Goal: Information Seeking & Learning: Learn about a topic

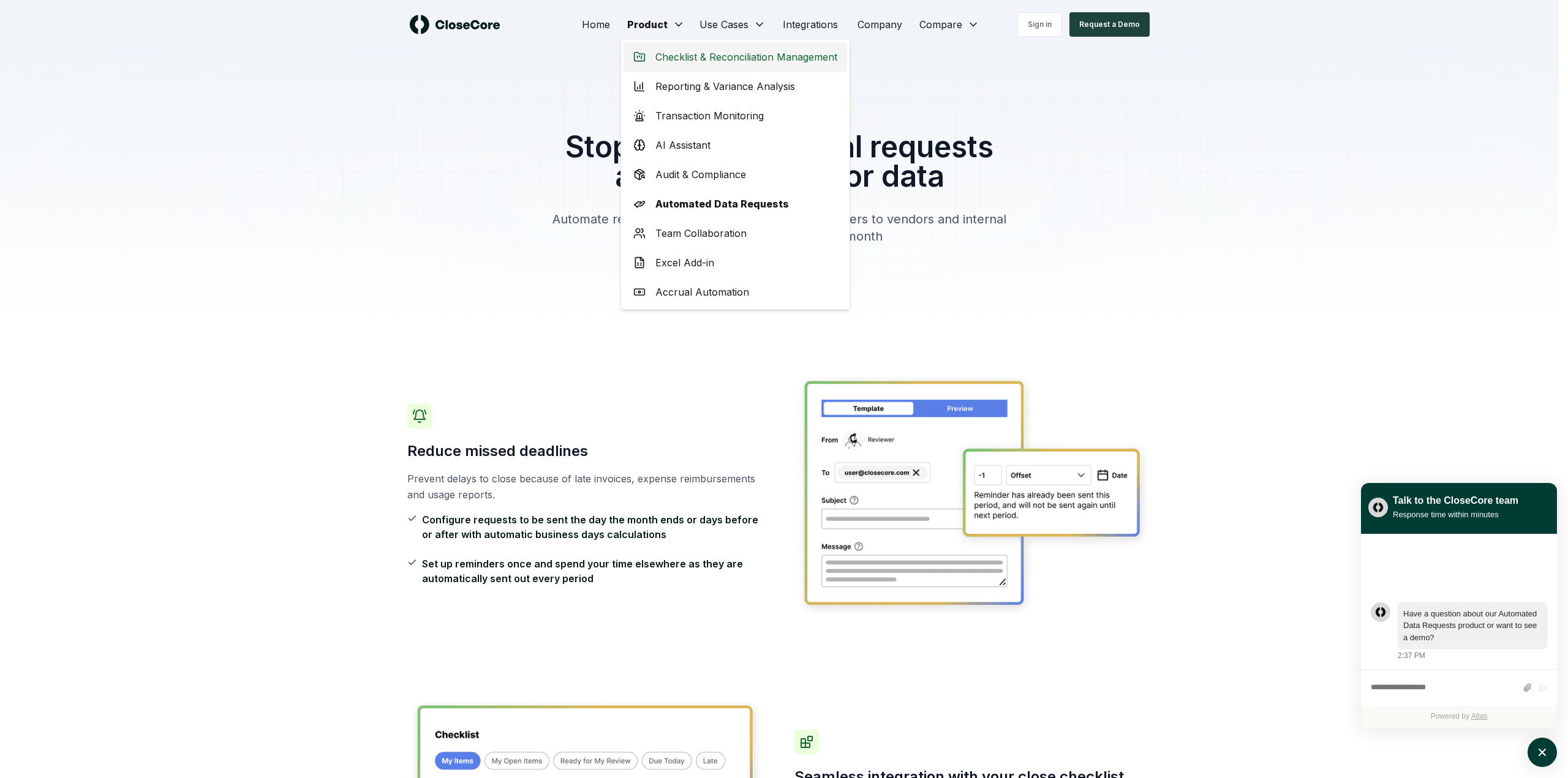
click at [698, 63] on span "Checklist & Reconciliation Management" at bounding box center [746, 57] width 182 height 15
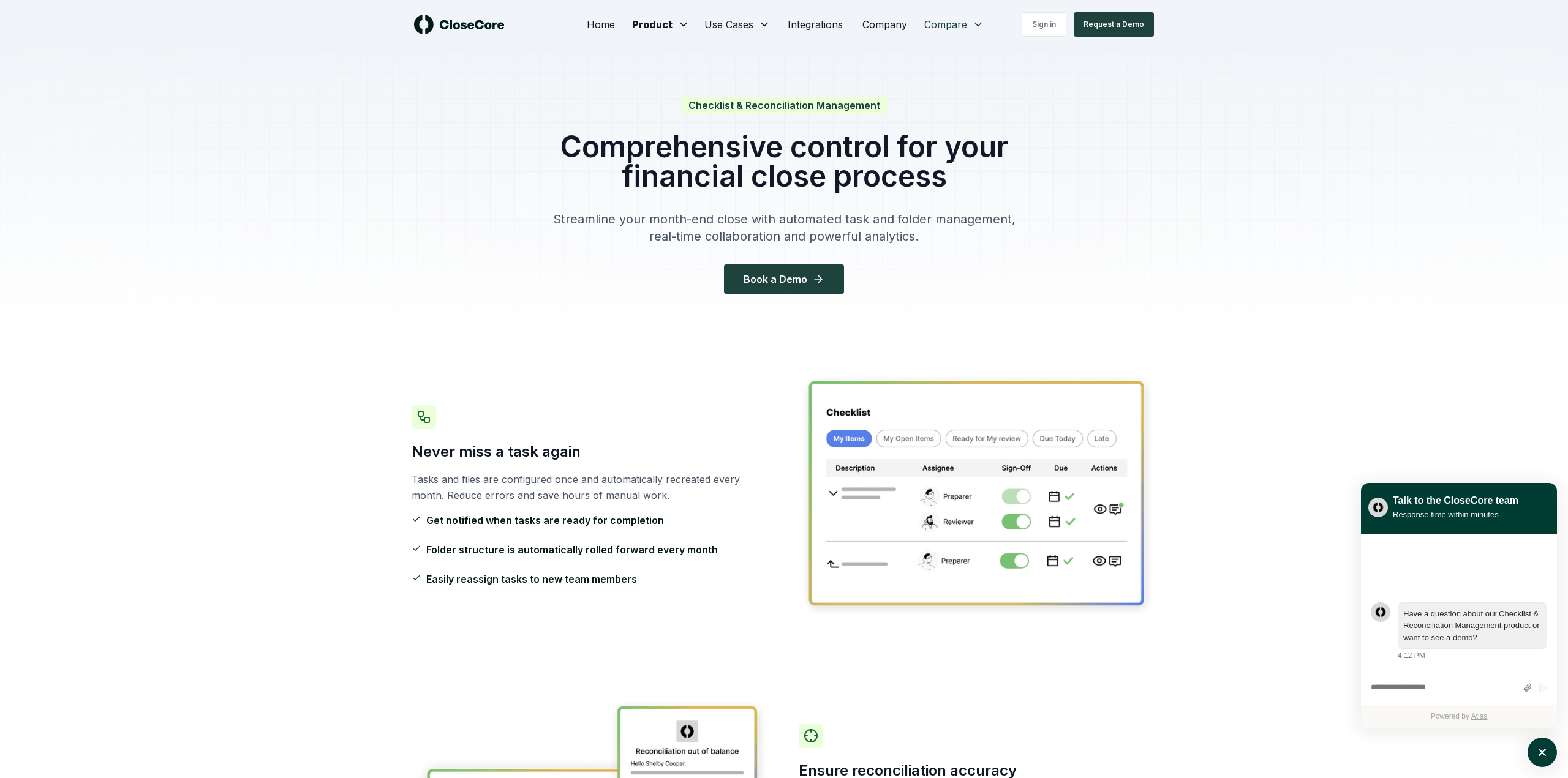
click at [943, 57] on div "FloQast" at bounding box center [952, 57] width 77 height 30
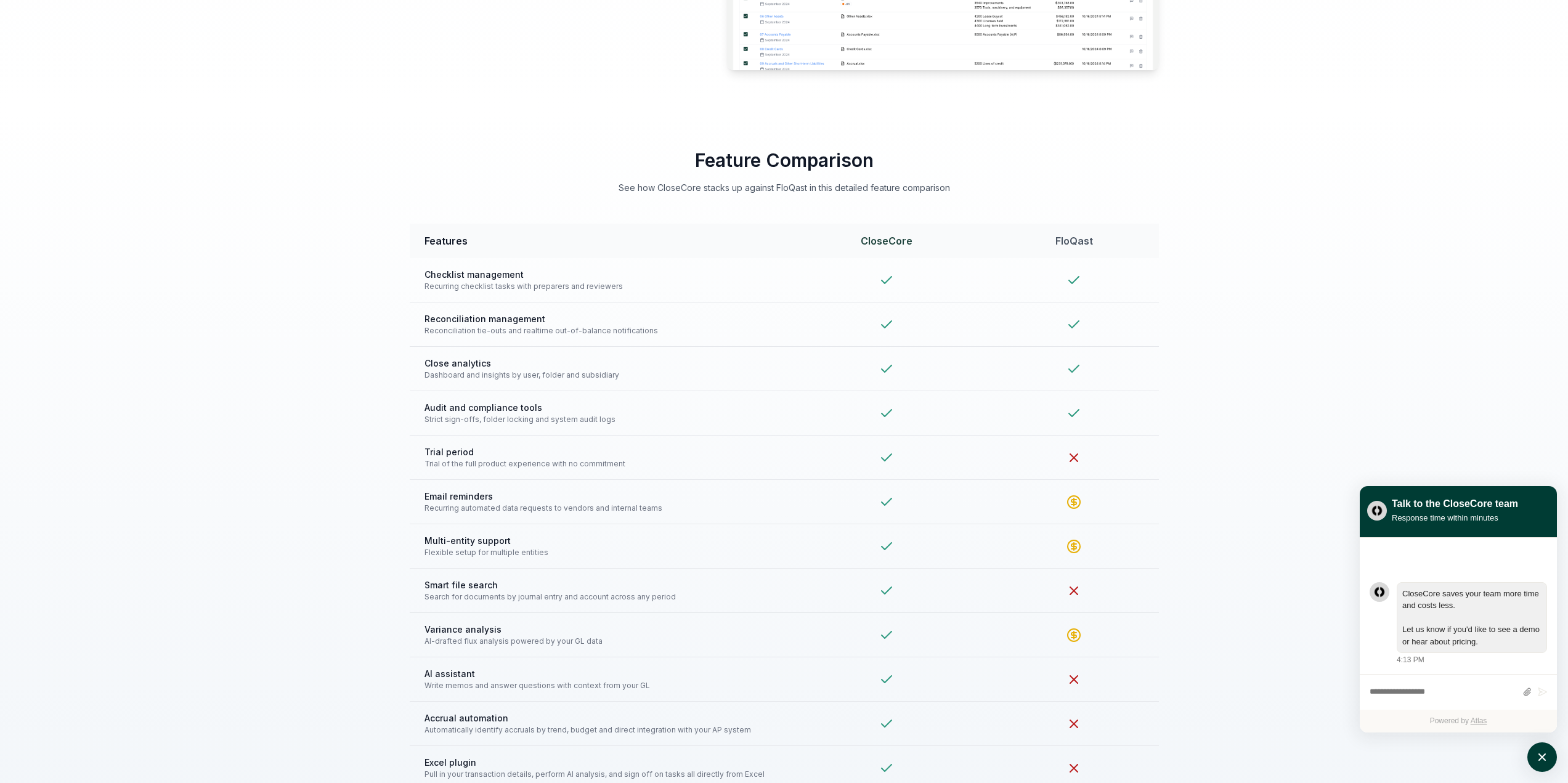
scroll to position [2465, 0]
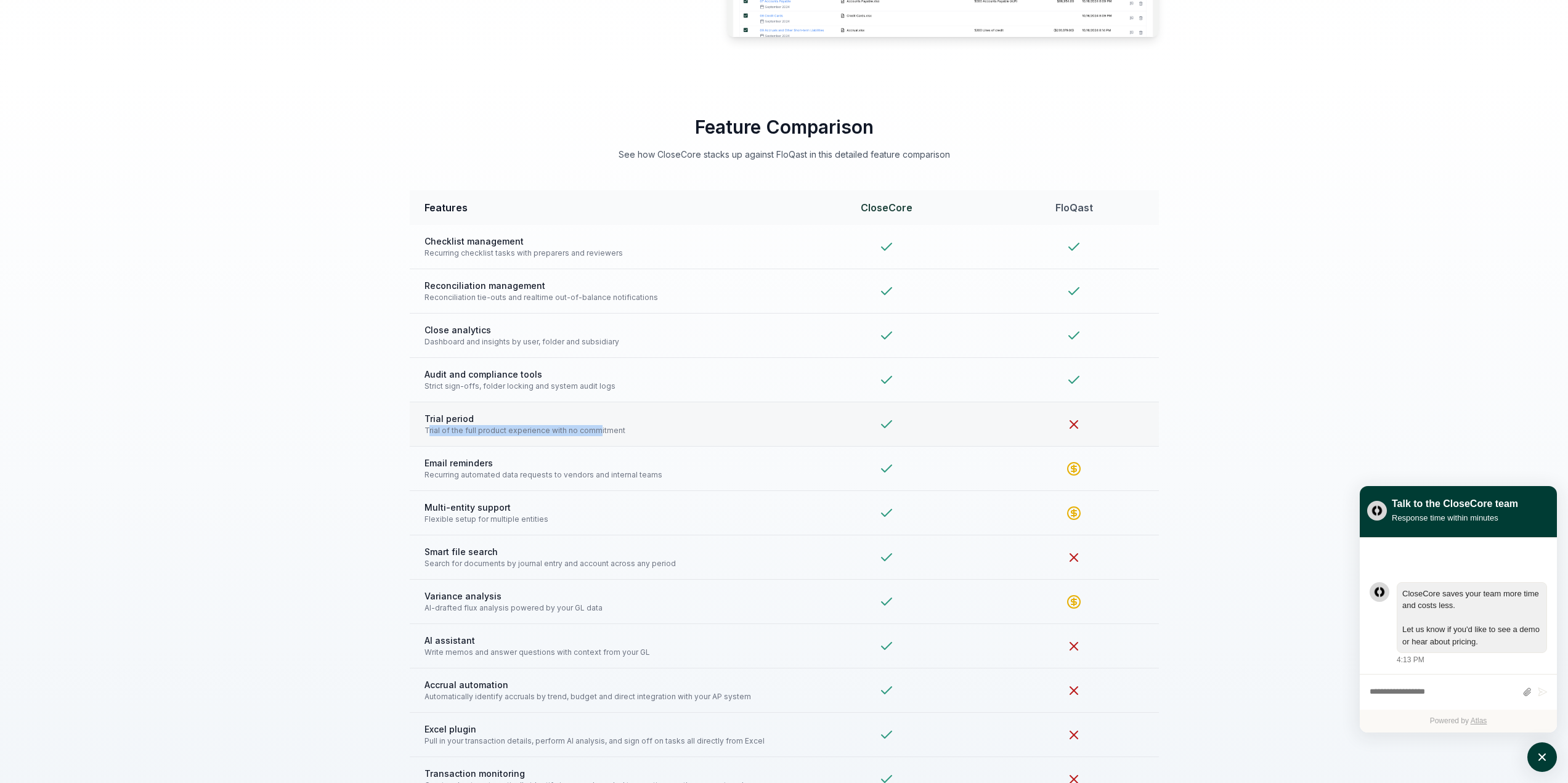
drag, startPoint x: 427, startPoint y: 430, endPoint x: 594, endPoint y: 428, distance: 167.0
click at [594, 428] on span "Trial of the full product experience with no commitment" at bounding box center [597, 430] width 345 height 11
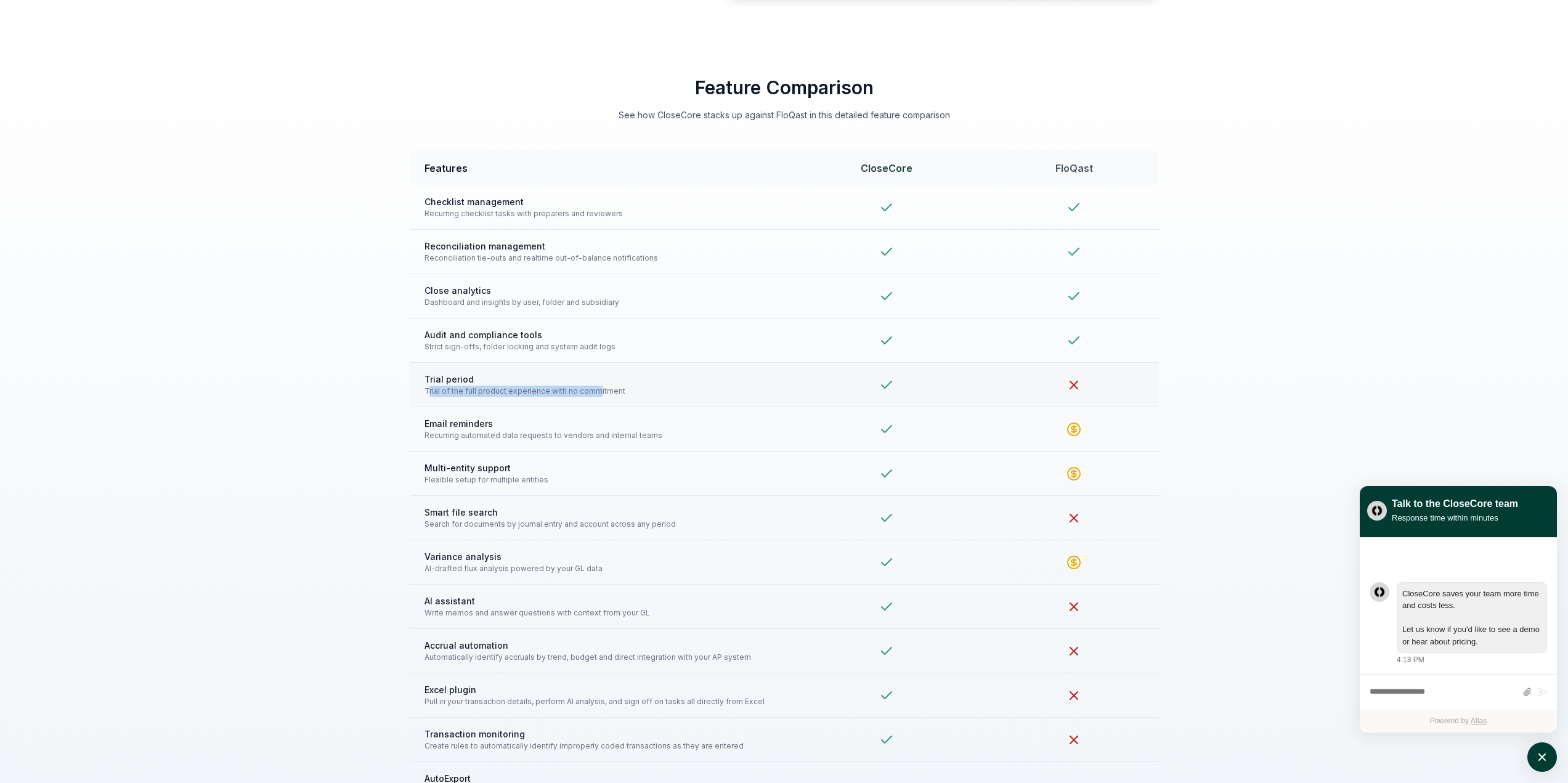
scroll to position [2527, 0]
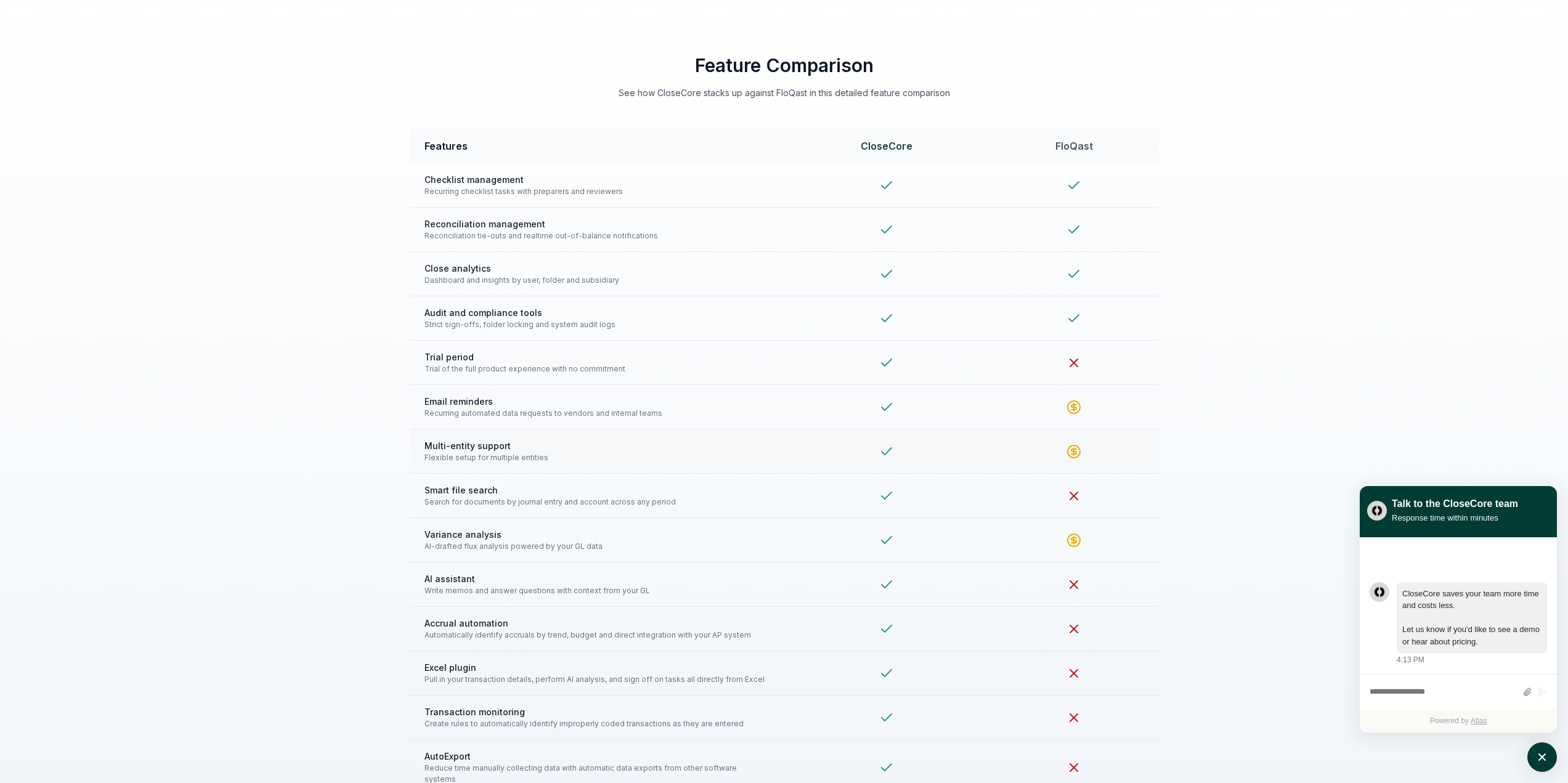
drag, startPoint x: 881, startPoint y: 455, endPoint x: 891, endPoint y: 451, distance: 10.8
click at [891, 451] on icon at bounding box center [887, 452] width 15 height 15
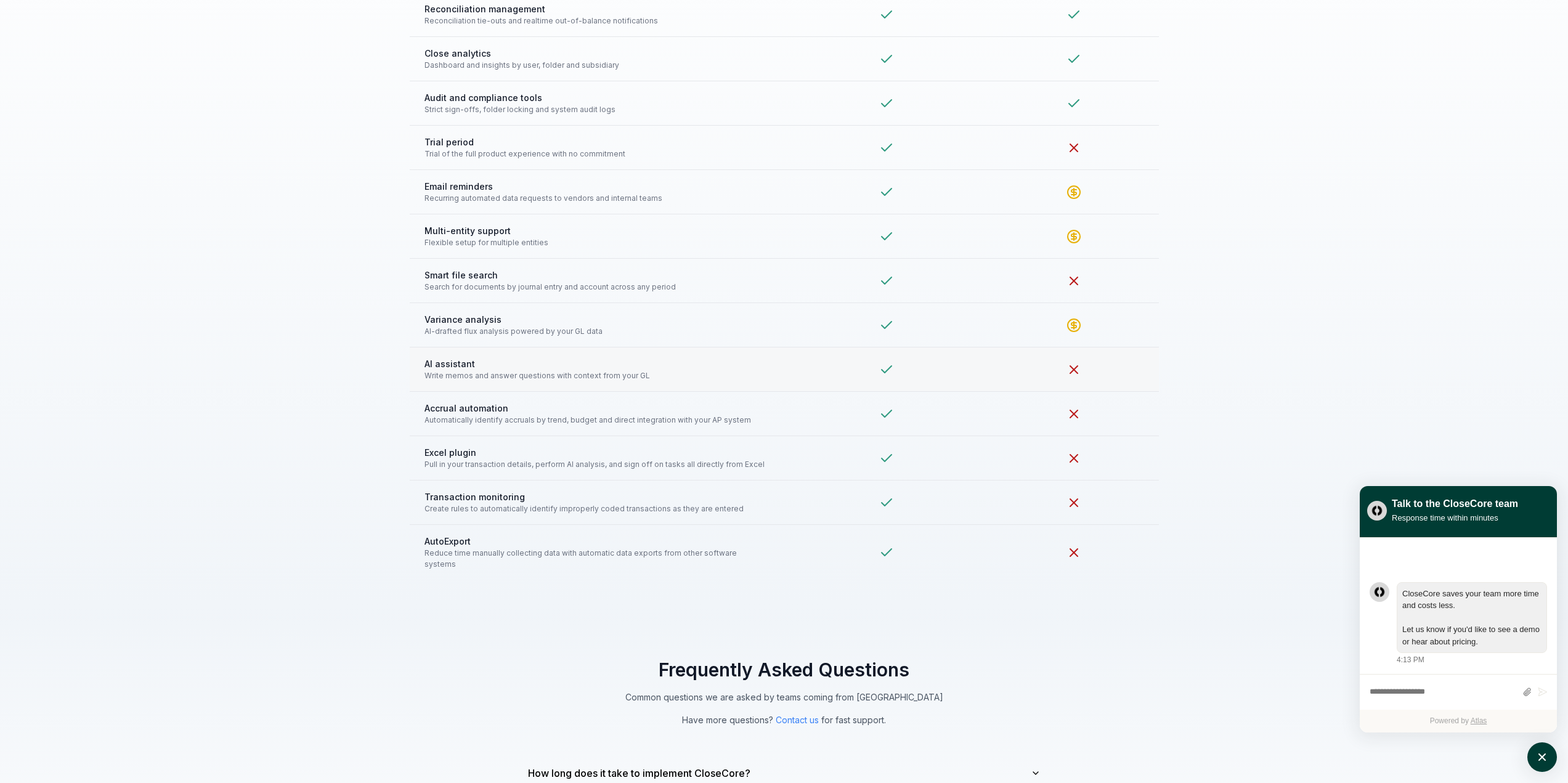
scroll to position [2773, 0]
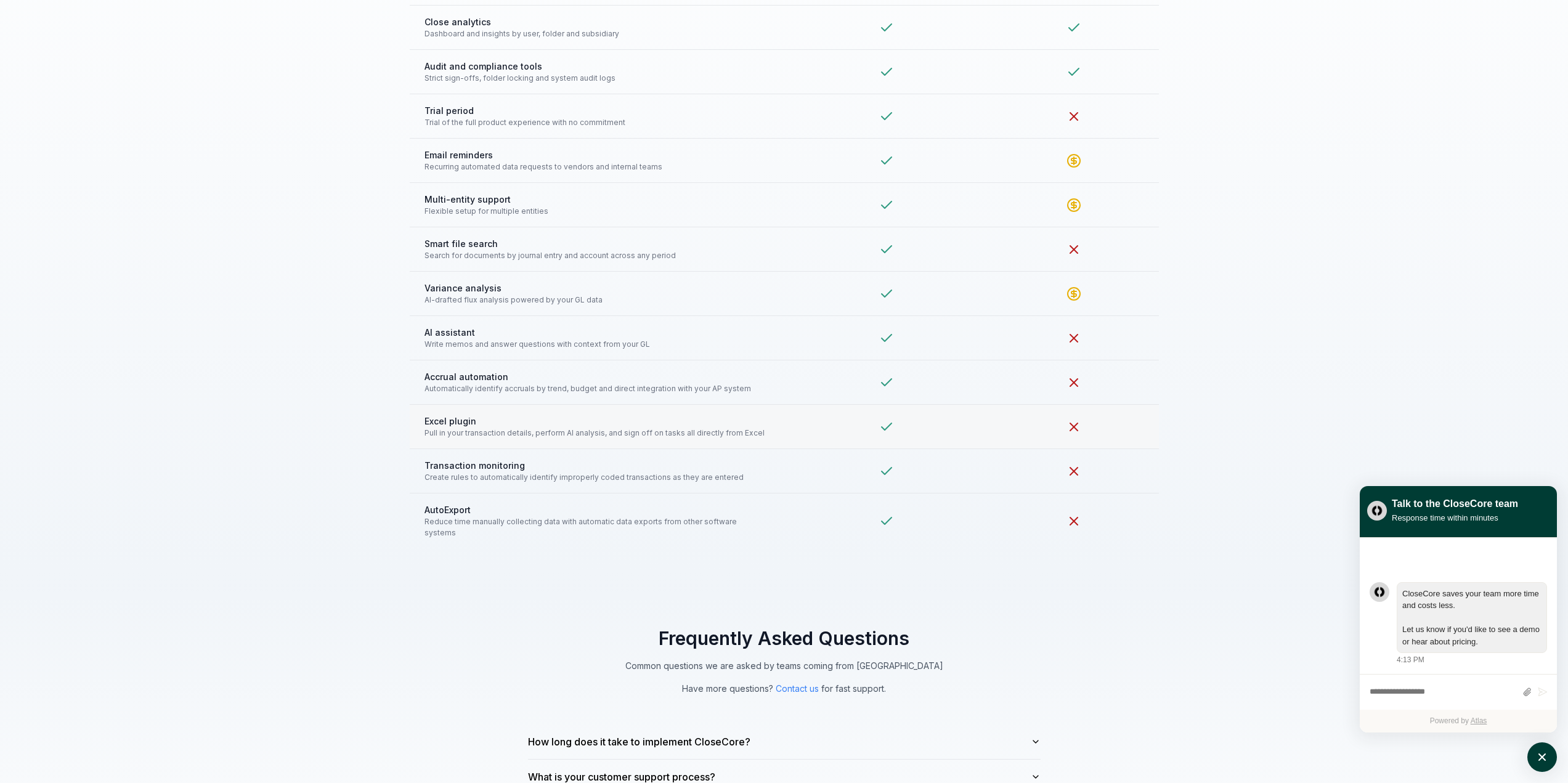
click at [459, 420] on span "Excel plugin" at bounding box center [597, 421] width 345 height 13
drag, startPoint x: 534, startPoint y: 520, endPoint x: 725, endPoint y: 520, distance: 191.0
click at [725, 520] on span "Reduce time manually collecting data with automatic data exports from other sof…" at bounding box center [597, 527] width 345 height 22
click at [689, 516] on span "AutoExport" at bounding box center [597, 509] width 345 height 13
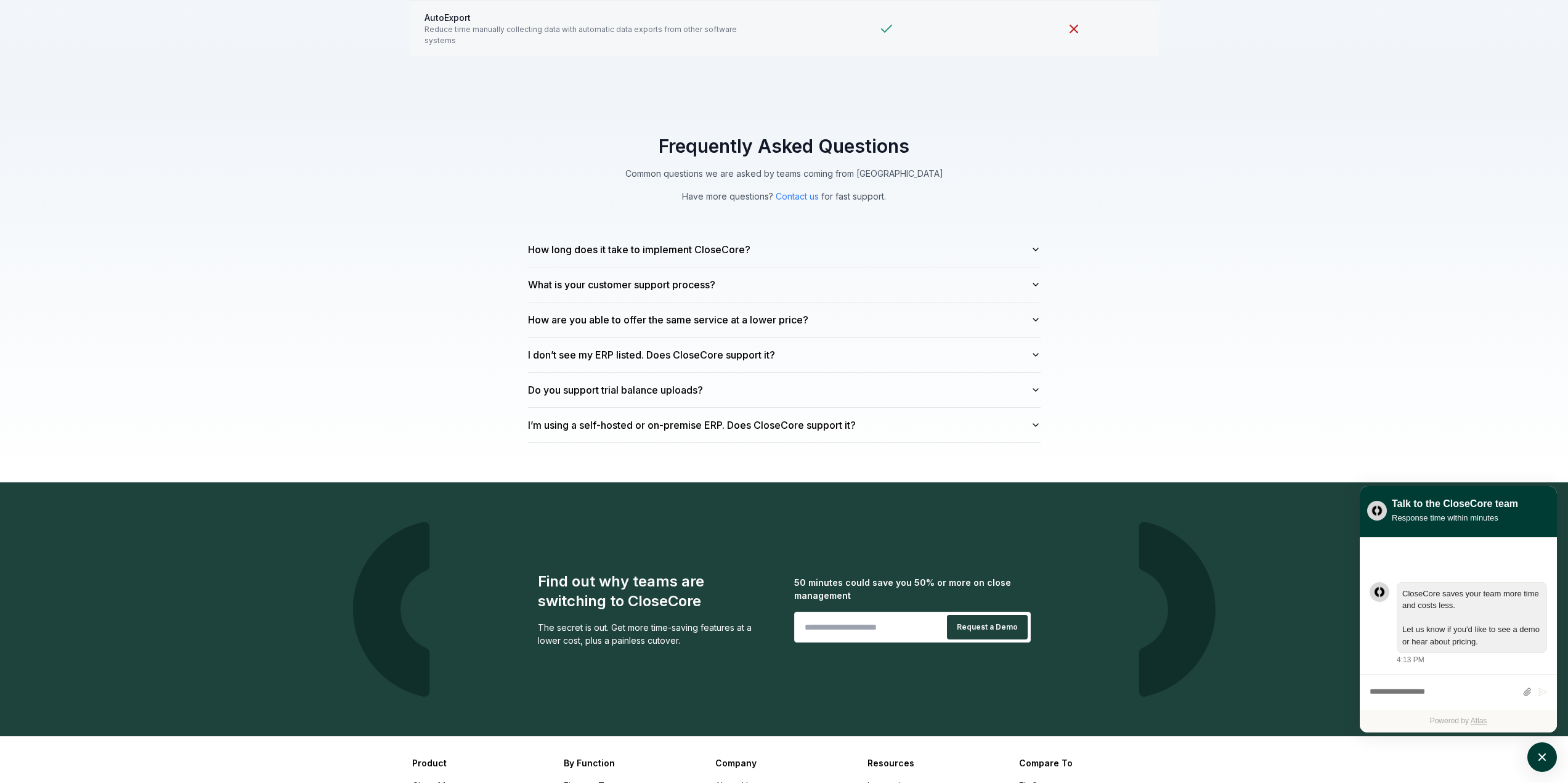
scroll to position [3266, 0]
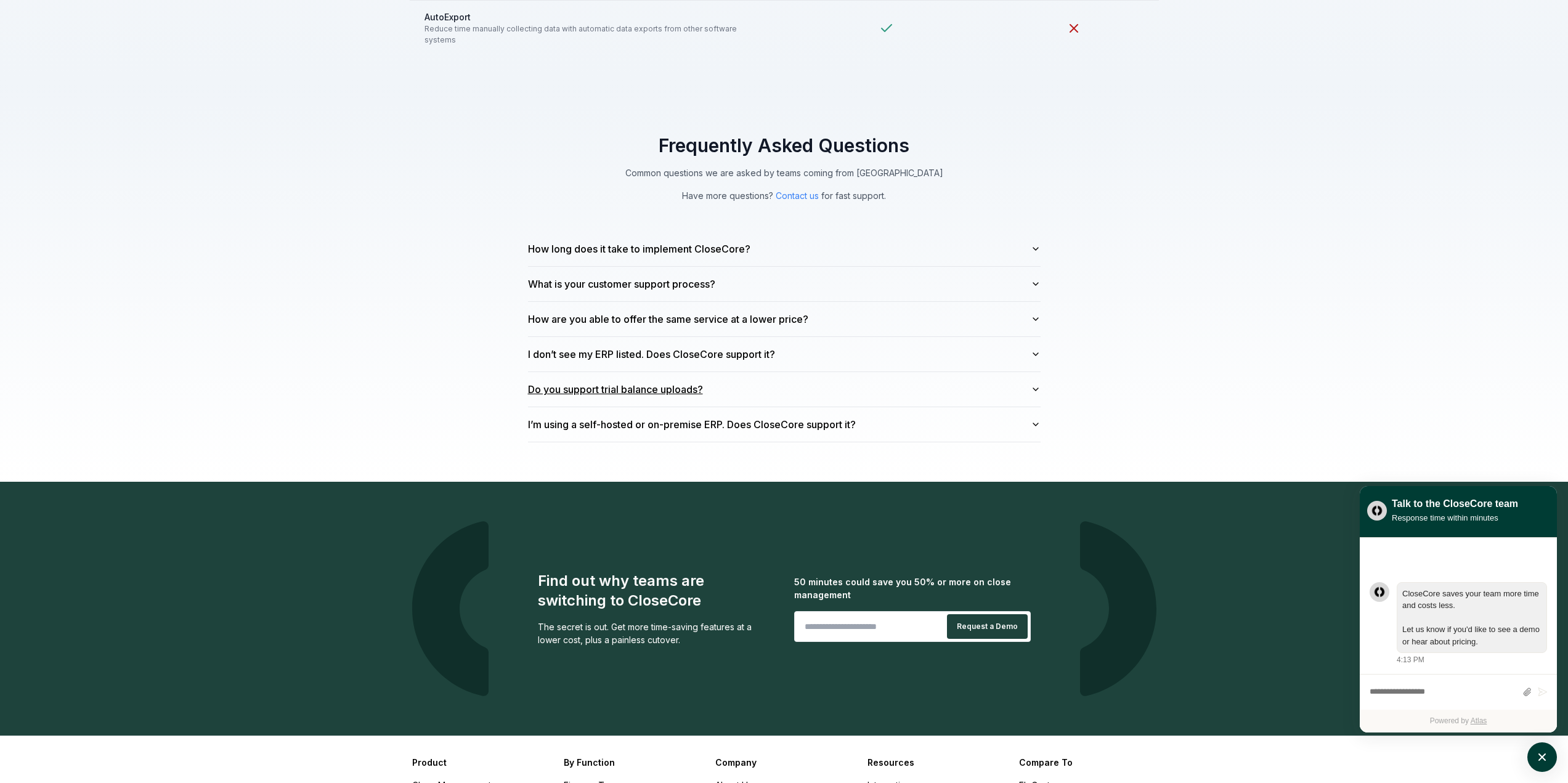
click at [789, 383] on button "Do you support trial balance uploads?" at bounding box center [784, 389] width 513 height 34
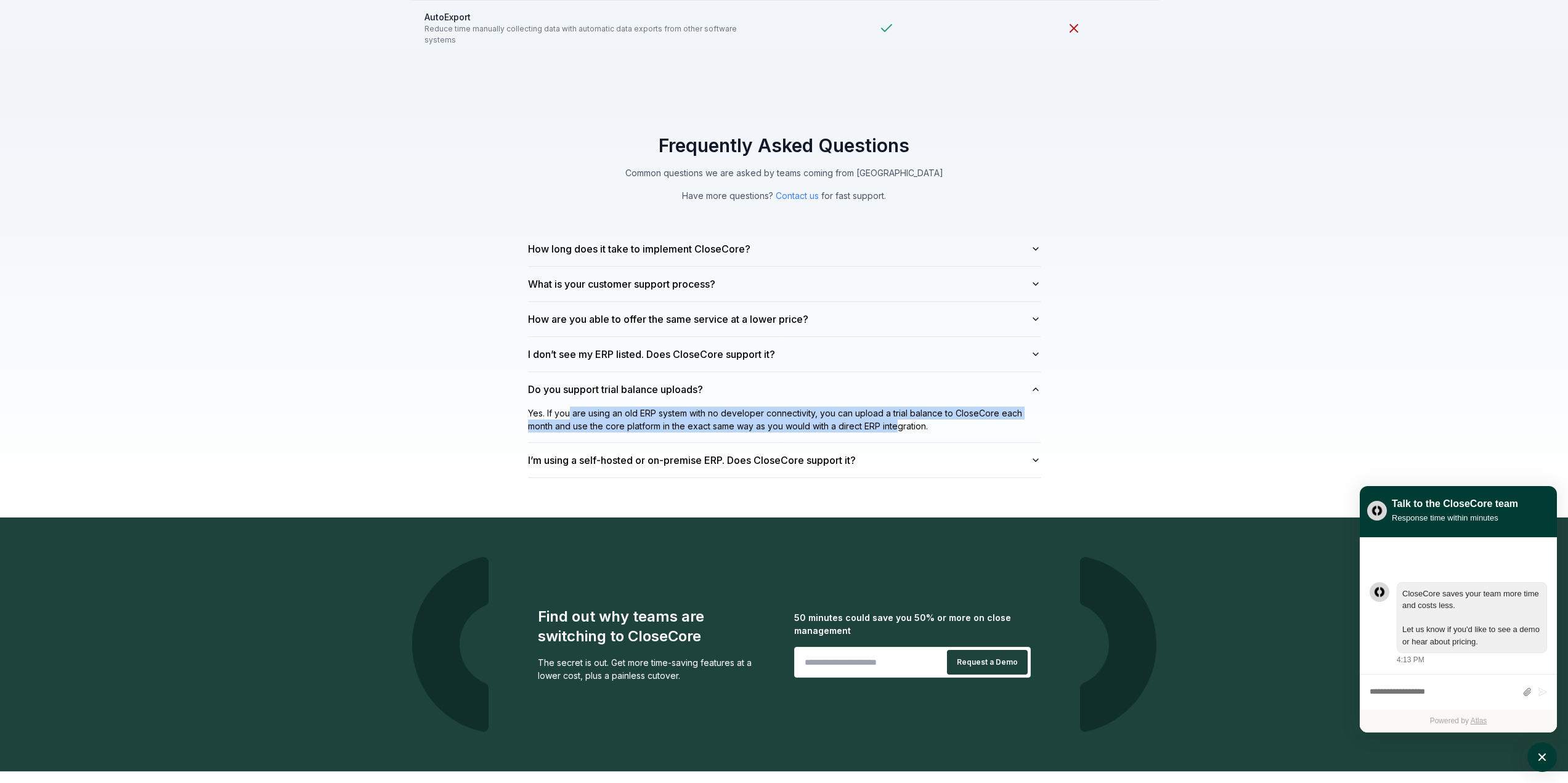
drag, startPoint x: 571, startPoint y: 400, endPoint x: 906, endPoint y: 427, distance: 336.1
click at [903, 427] on div "Yes. If you are using an old ERP system with no developer connectivity, you can…" at bounding box center [784, 424] width 513 height 36
click at [888, 358] on button "I don’t see my ERP listed. Does CloseCore support it?" at bounding box center [784, 354] width 513 height 34
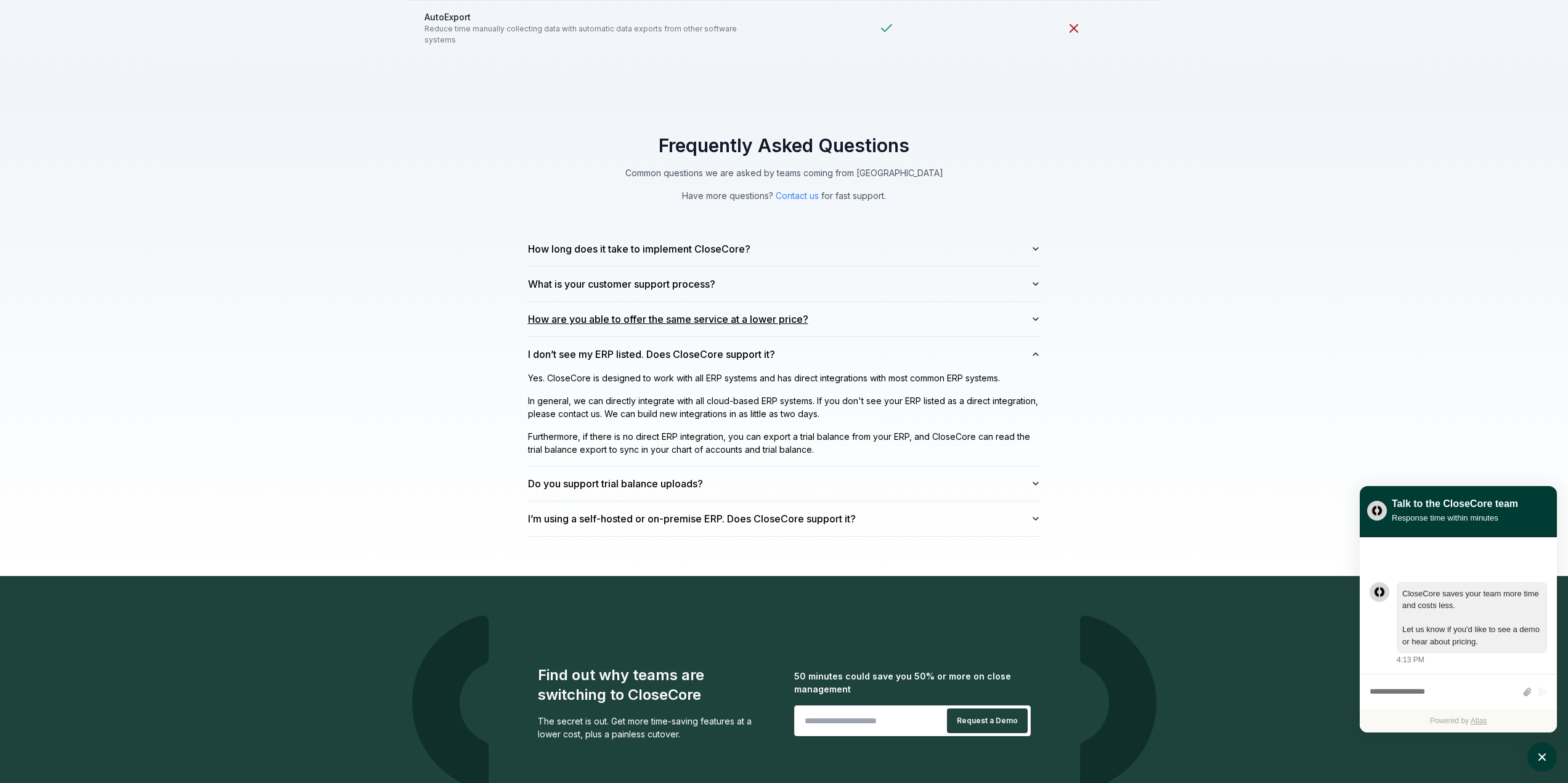
click at [862, 312] on button "How are you able to offer the same service at a lower price?" at bounding box center [784, 319] width 513 height 34
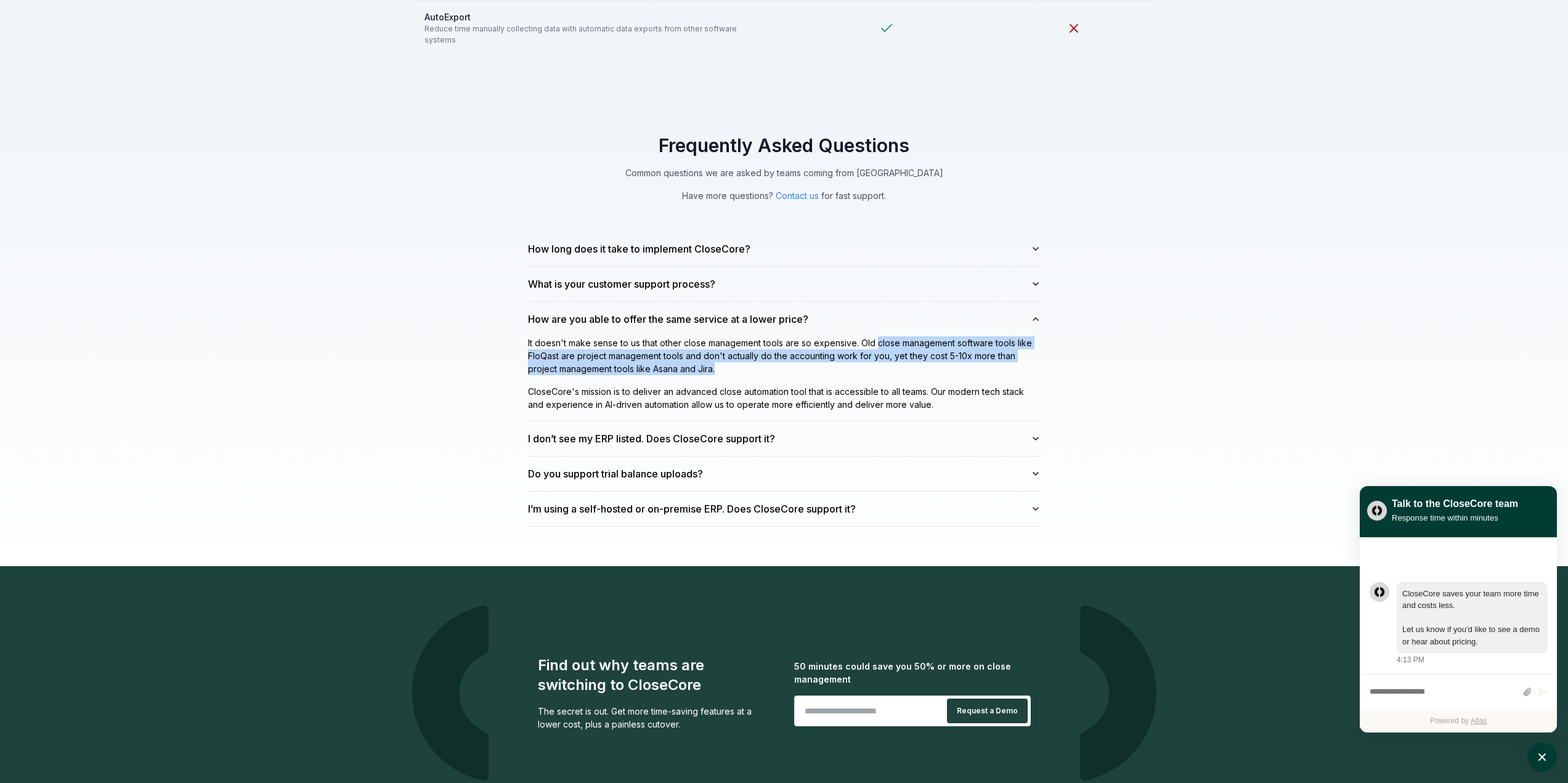
drag, startPoint x: 877, startPoint y: 334, endPoint x: 885, endPoint y: 354, distance: 21.5
click at [885, 354] on p "It doesn't make sense to us that other close management tools are so expensive.…" at bounding box center [784, 355] width 513 height 39
click at [850, 270] on button "What is your customer support process?" at bounding box center [784, 284] width 513 height 34
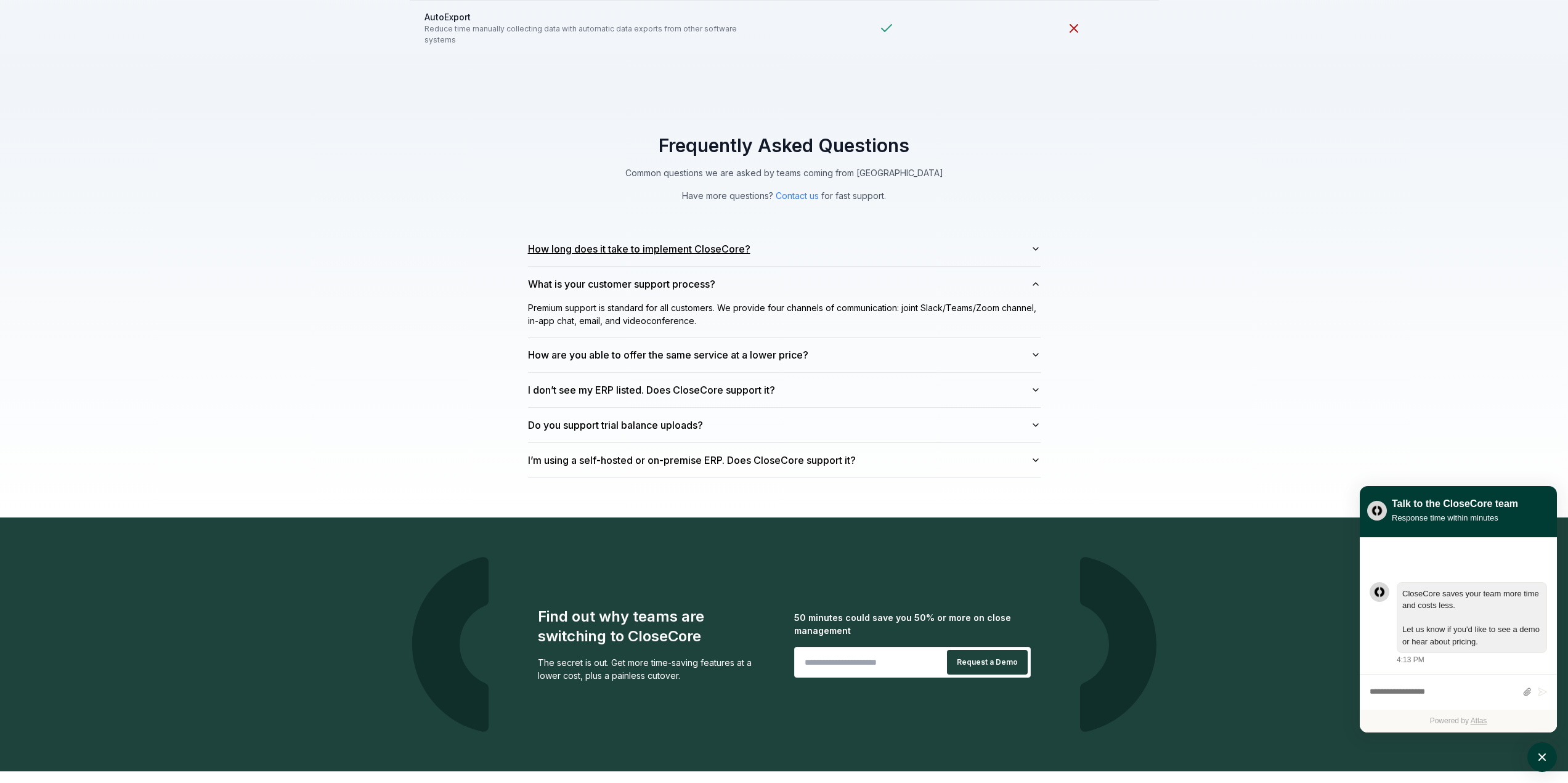
click at [850, 251] on button "How long does it take to implement CloseCore?" at bounding box center [784, 249] width 513 height 34
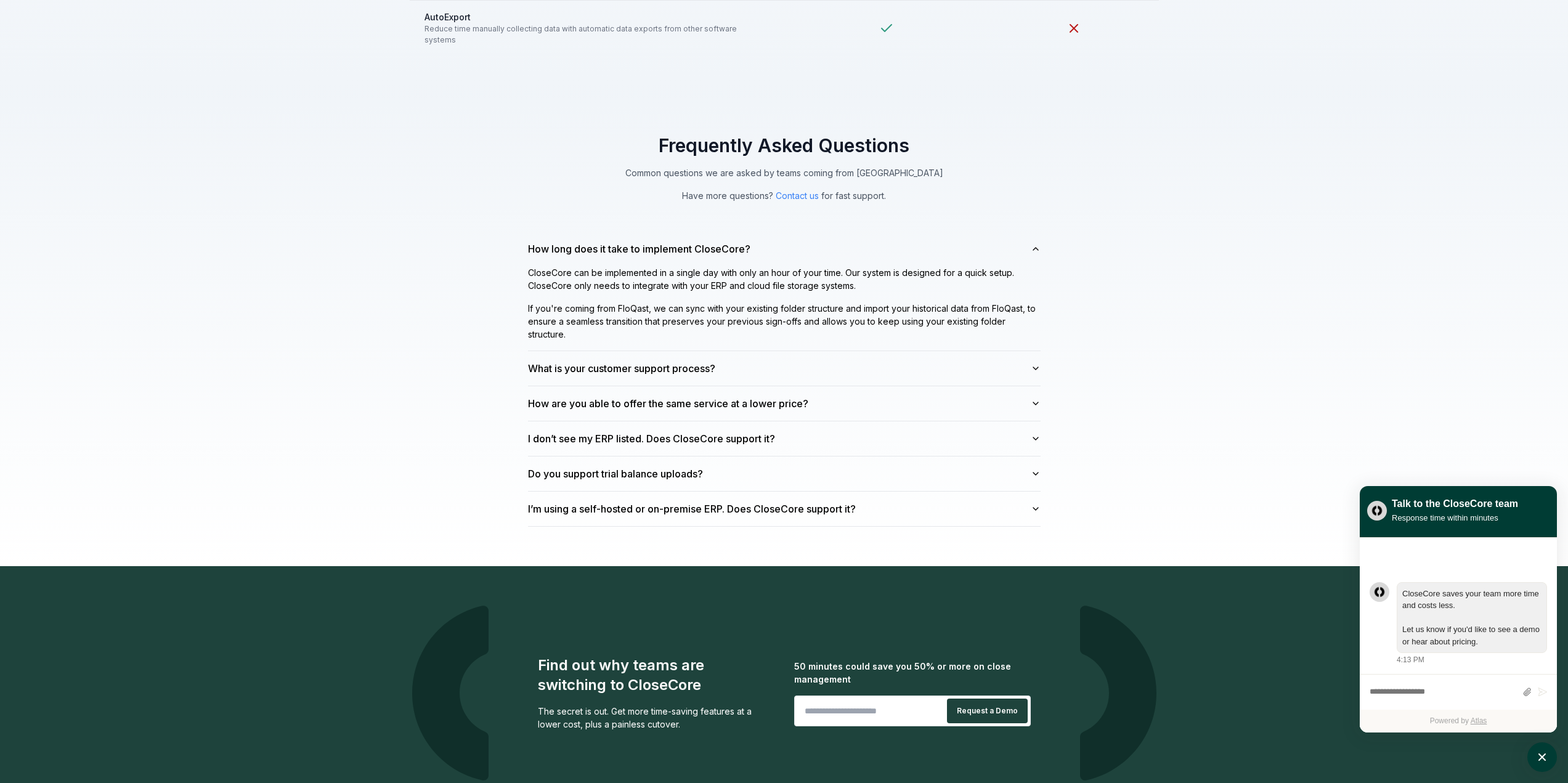
click at [1246, 386] on div "Frequently Asked Questions Common questions we are asked by teams coming from F…" at bounding box center [784, 330] width 1568 height 472
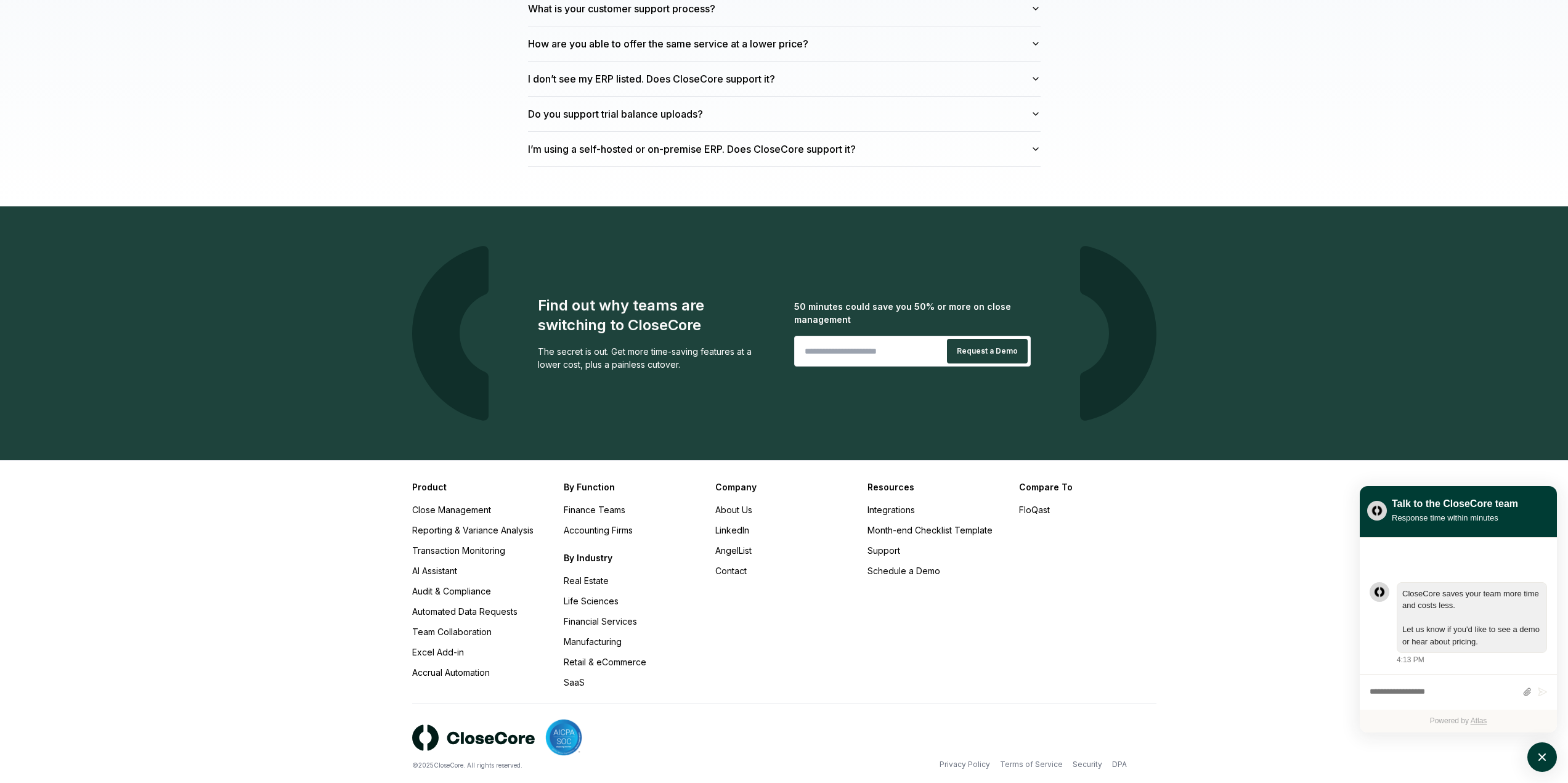
scroll to position [3637, 0]
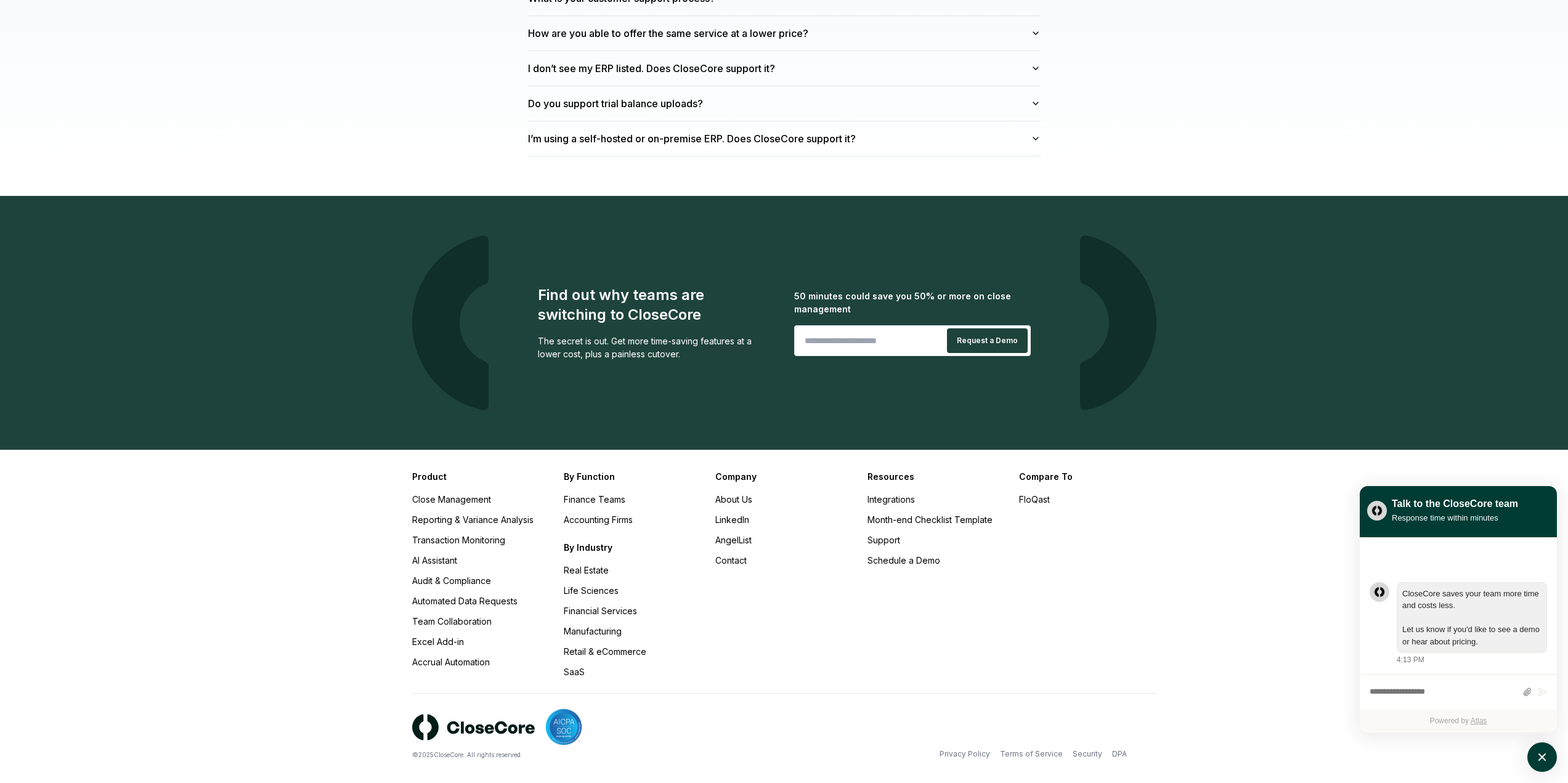
click at [434, 622] on ul "Close Management Reporting & Variance Analysis Transaction Monitoring AI Assist…" at bounding box center [480, 581] width 137 height 176
click at [438, 636] on link "Excel Add-in" at bounding box center [438, 642] width 52 height 11
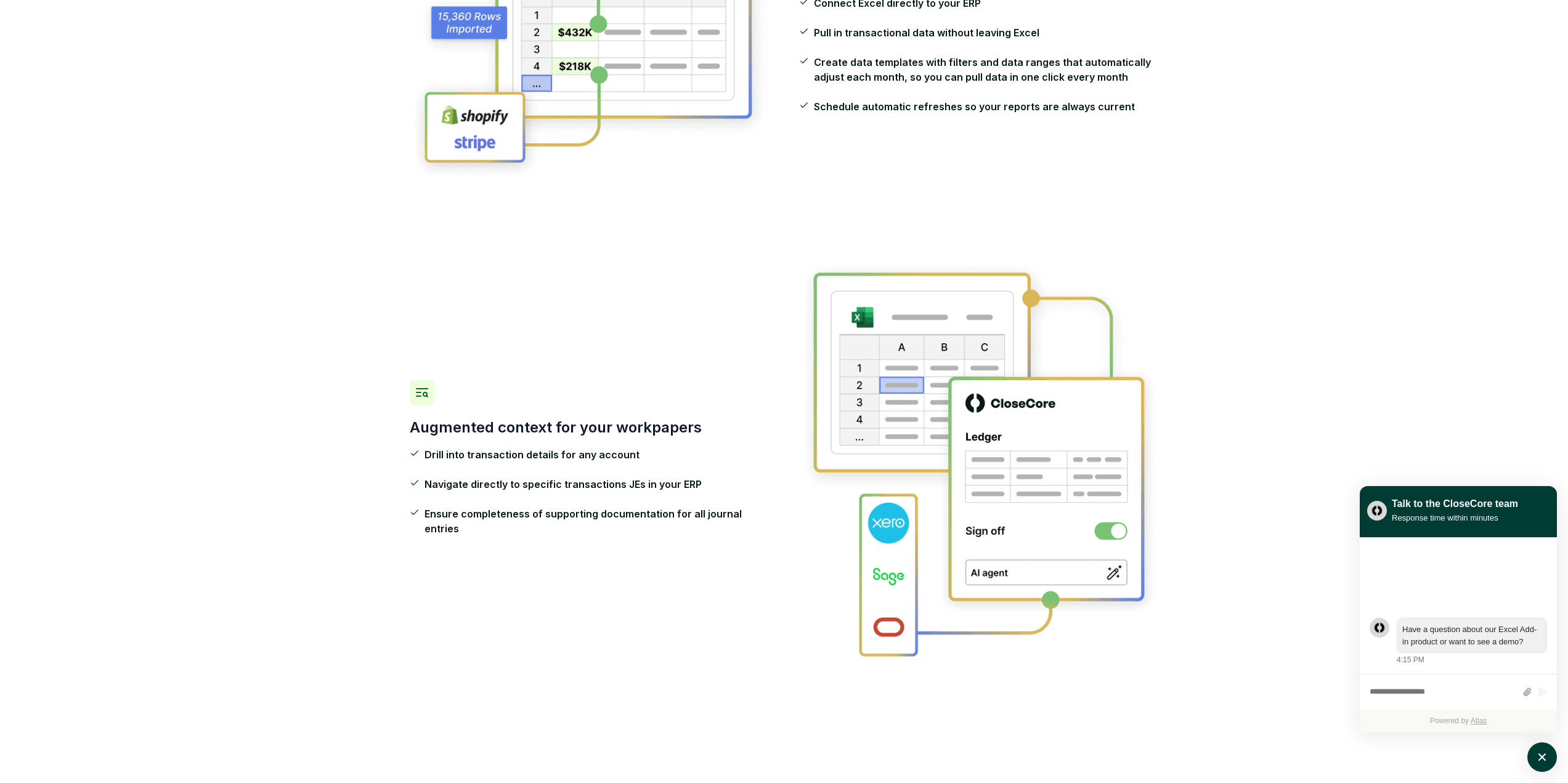
scroll to position [555, 0]
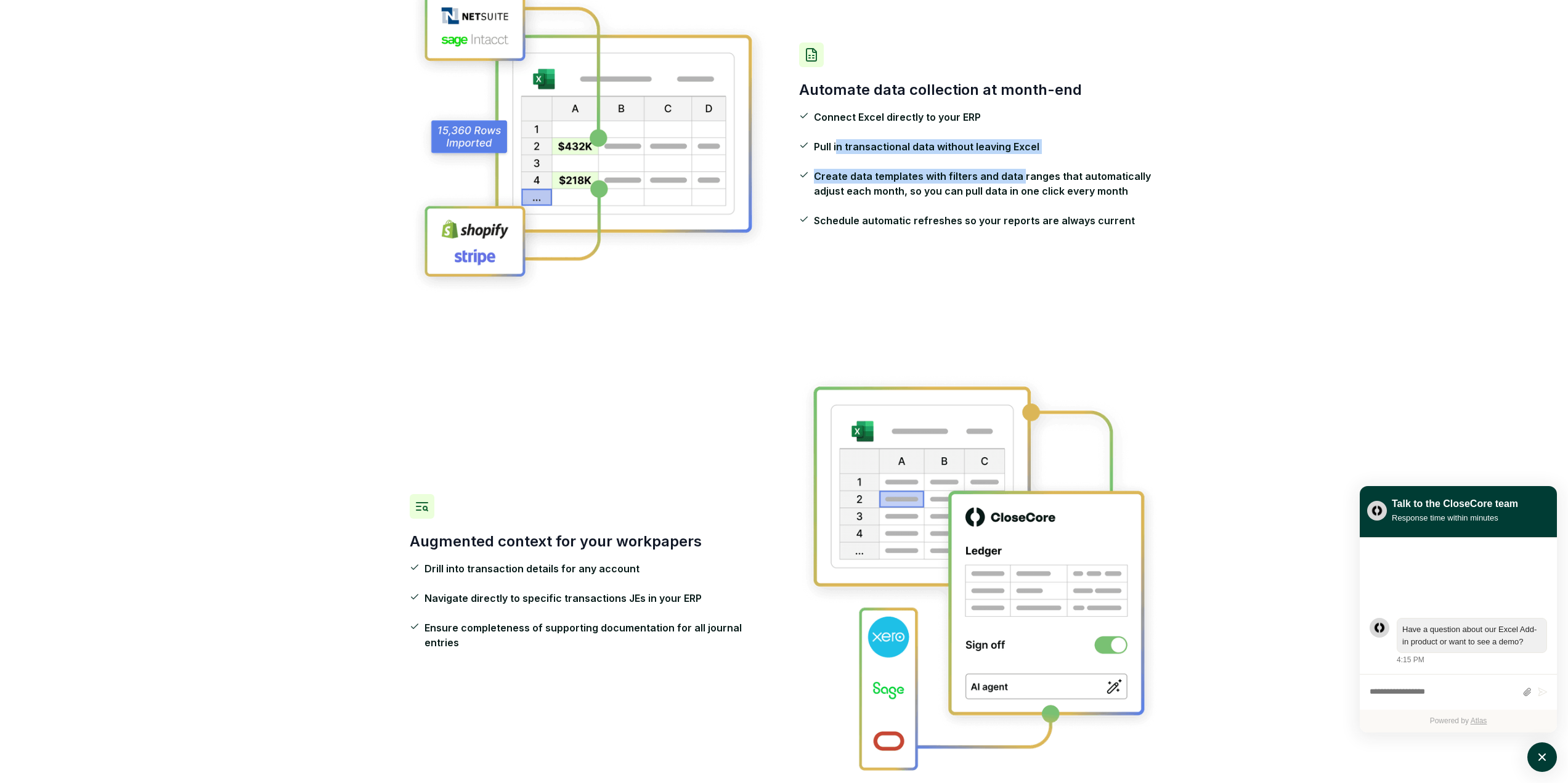
drag, startPoint x: 839, startPoint y: 148, endPoint x: 1016, endPoint y: 156, distance: 177.2
click at [1016, 156] on ul "Connect Excel directly to your ERP Pull in transactional data without leaving E…" at bounding box center [978, 168] width 360 height 118
click at [973, 180] on span "Create data templates with filters and data ranges that automatically adjust ea…" at bounding box center [986, 184] width 345 height 30
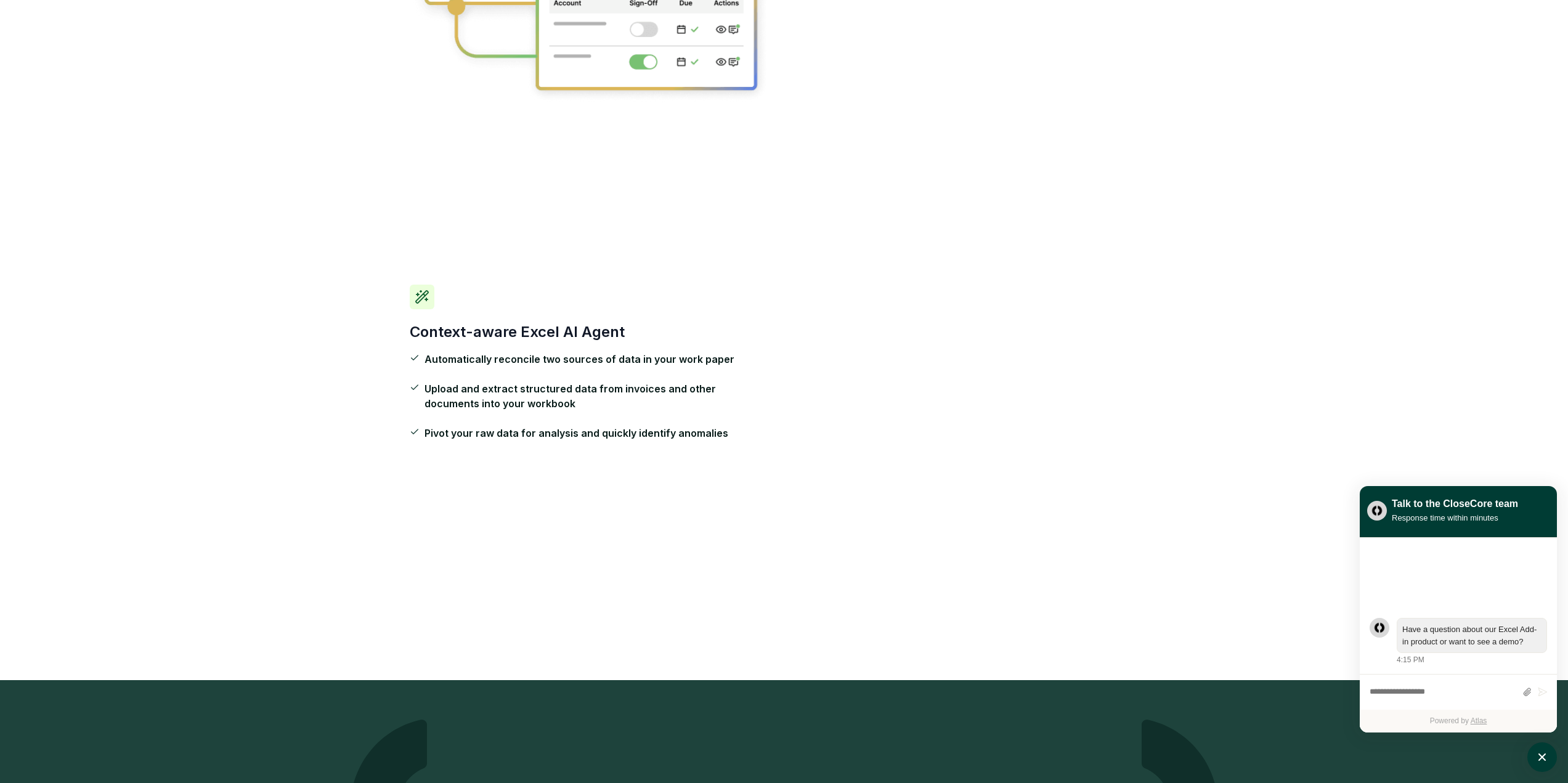
scroll to position [1849, 0]
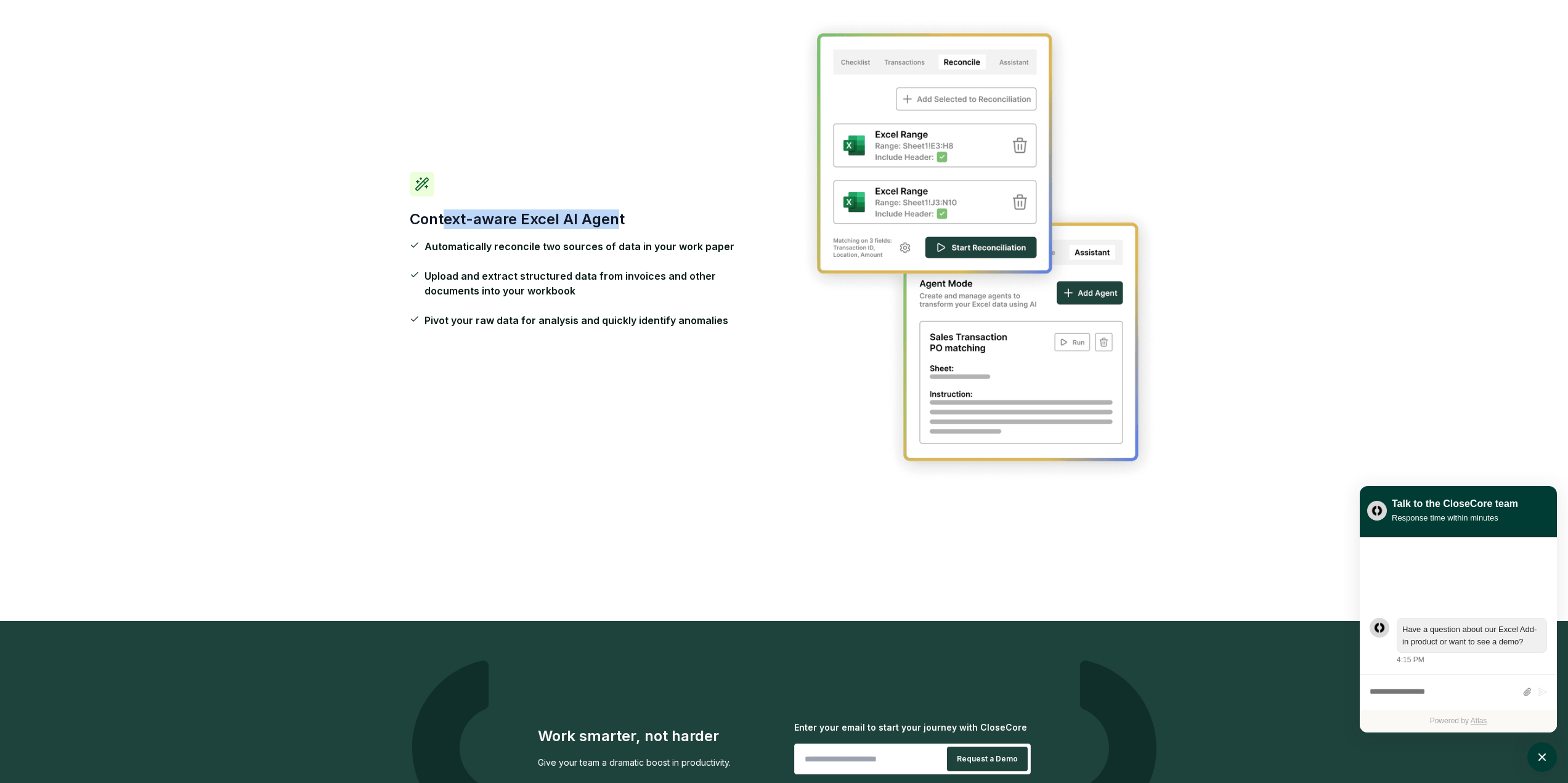
drag, startPoint x: 447, startPoint y: 210, endPoint x: 615, endPoint y: 215, distance: 168.1
click at [615, 215] on h3 "Context-aware Excel AI Agent" at bounding box center [590, 219] width 360 height 20
click at [616, 228] on h3 "Context-aware Excel AI Agent" at bounding box center [590, 219] width 360 height 20
drag, startPoint x: 459, startPoint y: 245, endPoint x: 715, endPoint y: 241, distance: 256.0
click at [715, 241] on span "Automatically reconcile two sources of data in your work paper" at bounding box center [579, 247] width 310 height 15
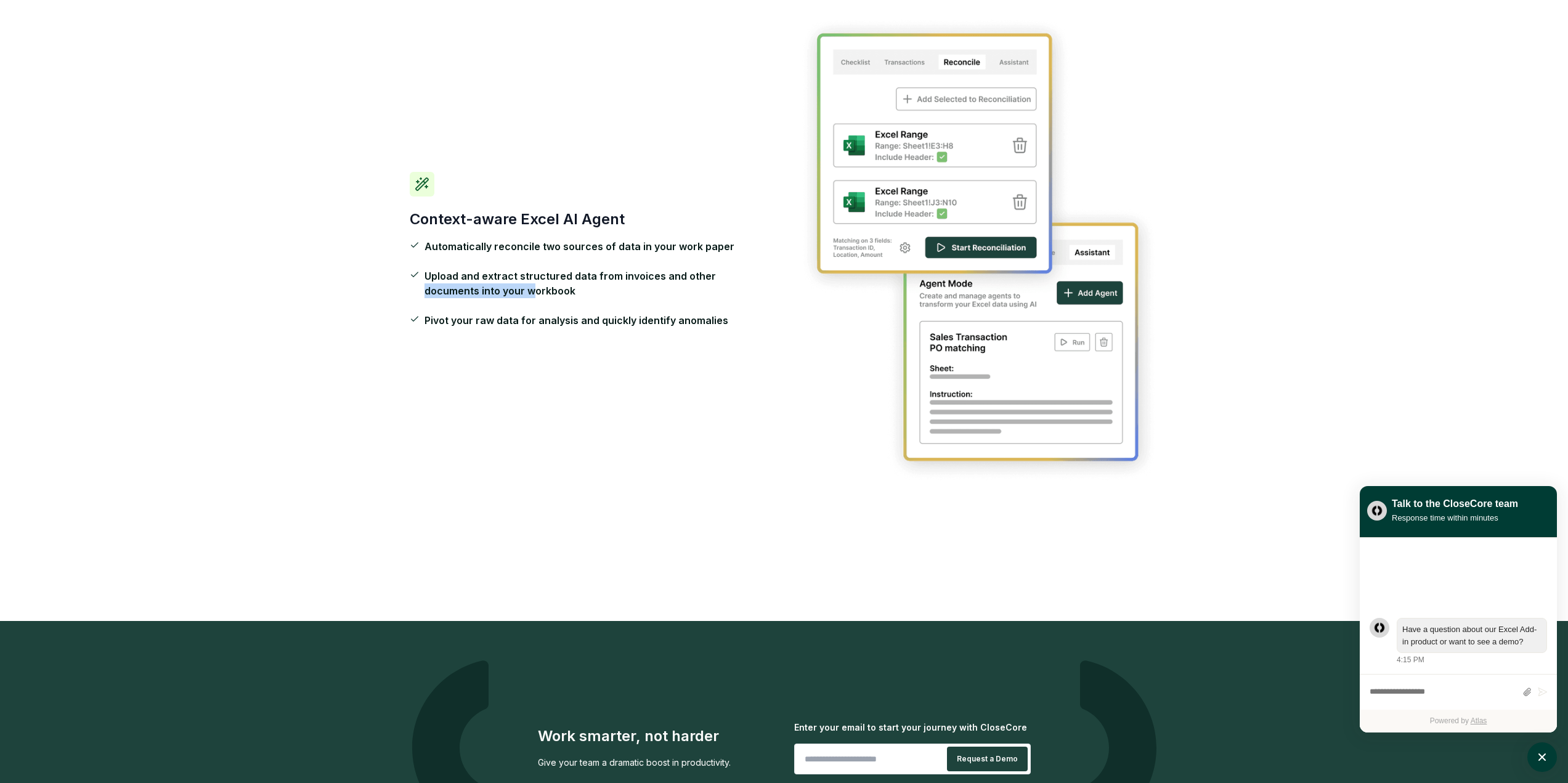
drag, startPoint x: 474, startPoint y: 284, endPoint x: 716, endPoint y: 275, distance: 242.2
click at [712, 274] on span "Upload and extract structured data from invoices and other documents into your …" at bounding box center [597, 284] width 345 height 30
click at [551, 274] on span "Upload and extract structured data from invoices and other documents into your …" at bounding box center [597, 284] width 345 height 30
click at [465, 313] on span "Pivot your raw data for analysis and quickly identify anomalies" at bounding box center [577, 320] width 304 height 15
drag, startPoint x: 448, startPoint y: 321, endPoint x: 639, endPoint y: 324, distance: 191.0
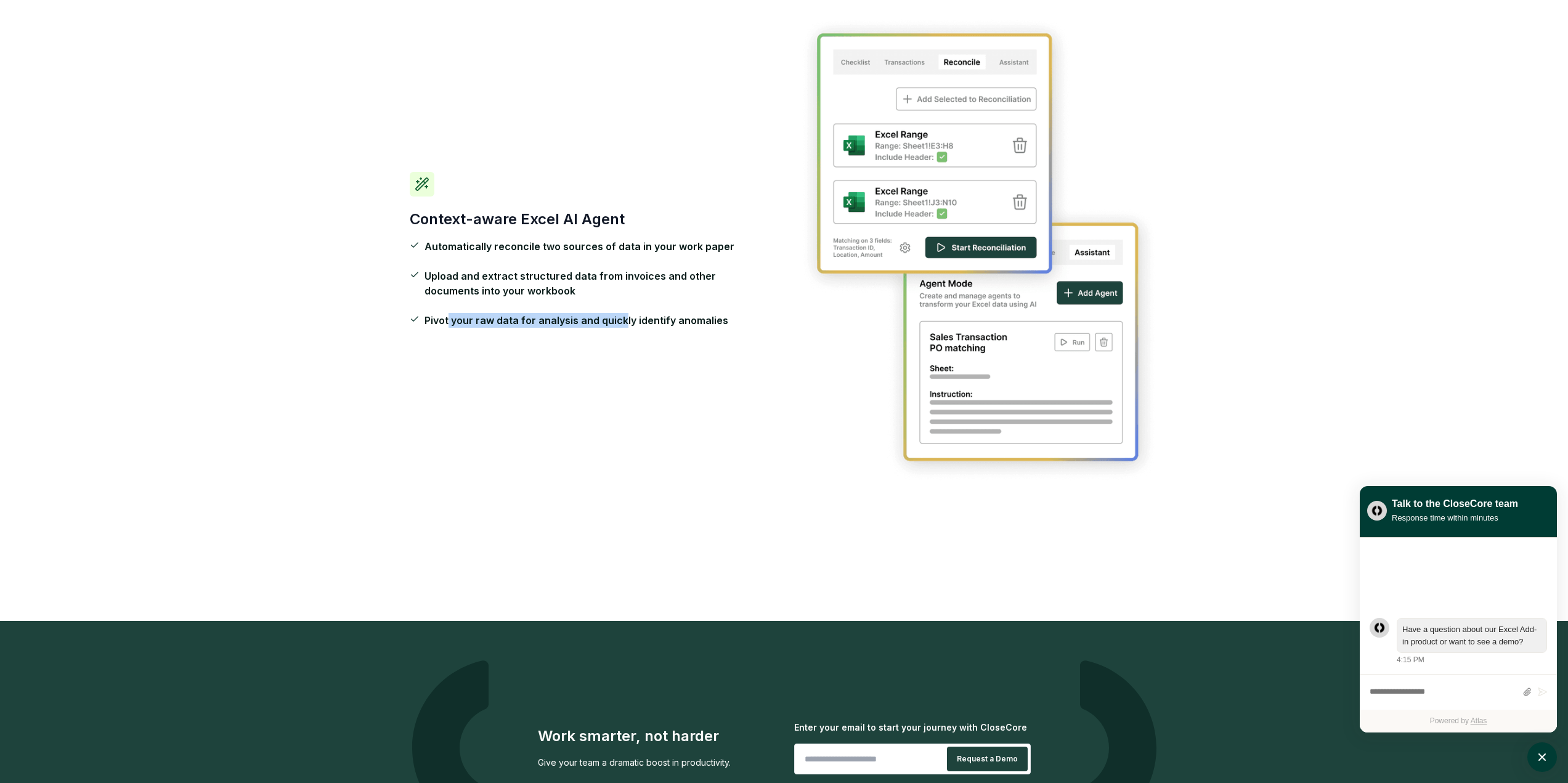
click at [628, 324] on span "Pivot your raw data for analysis and quickly identify anomalies" at bounding box center [577, 320] width 304 height 15
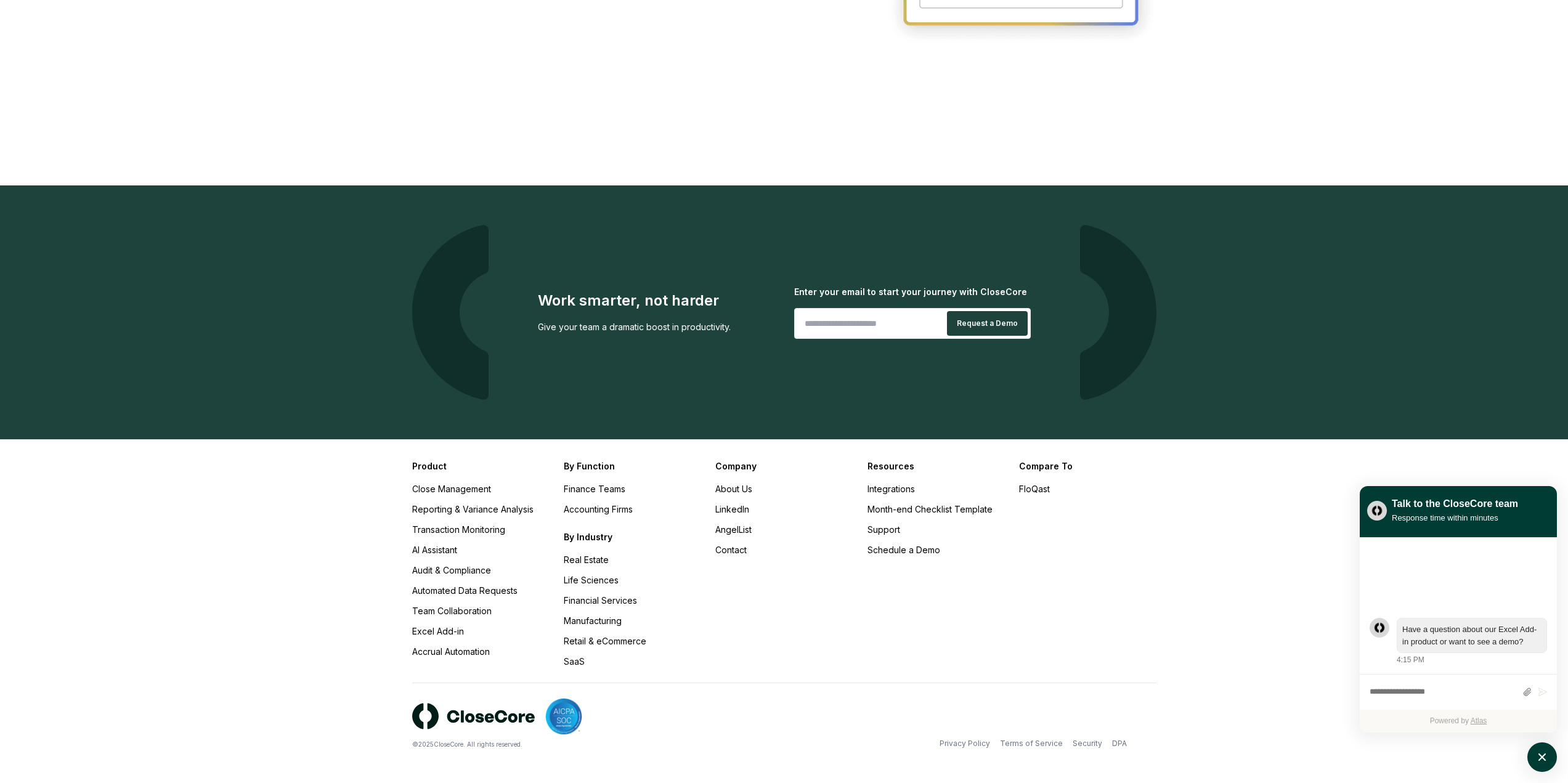
scroll to position [2285, 0]
click at [733, 528] on link "AngelList" at bounding box center [733, 529] width 36 height 11
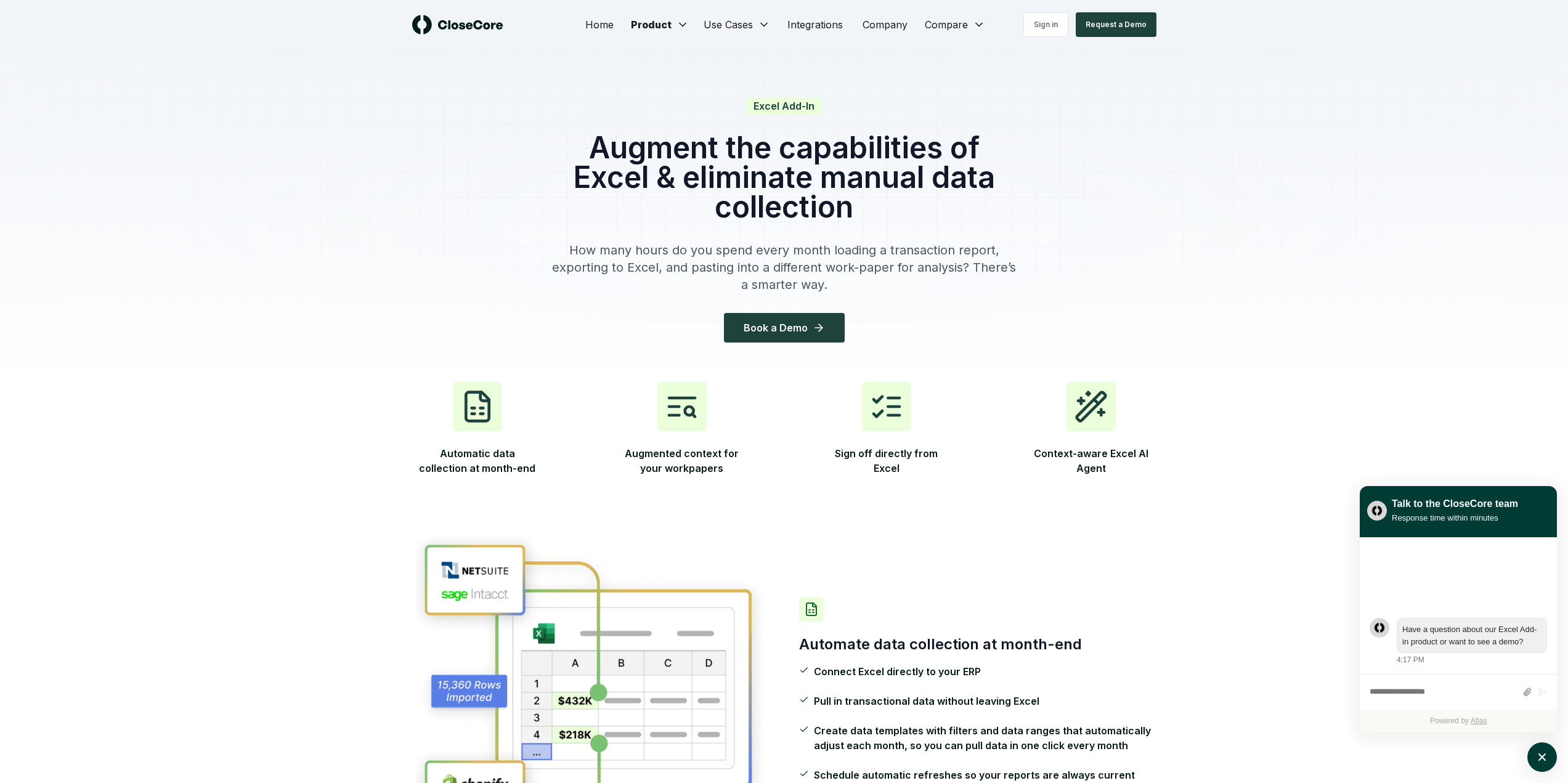
scroll to position [2183, 0]
